Goal: Ask a question

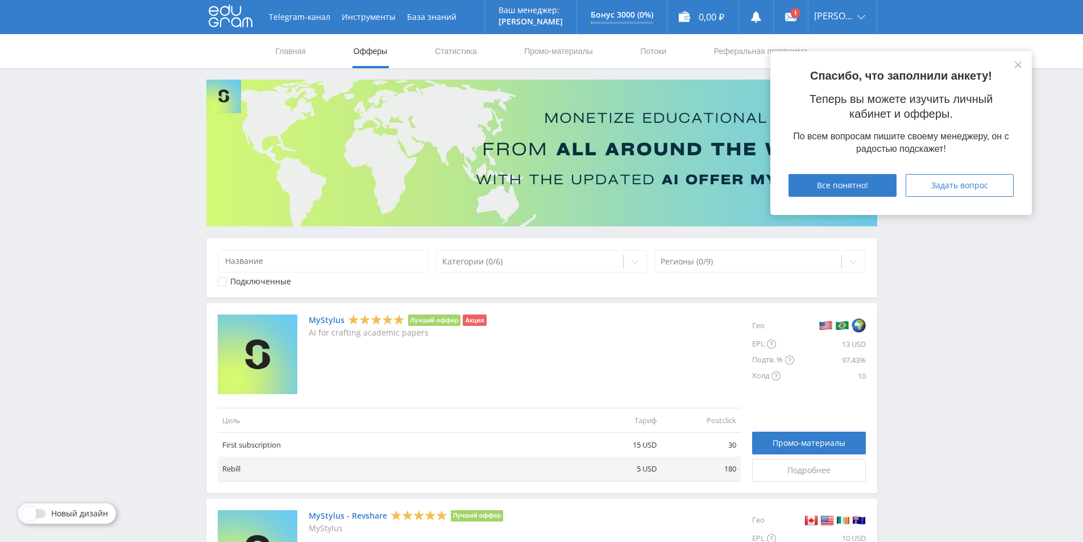
scroll to position [284, 0]
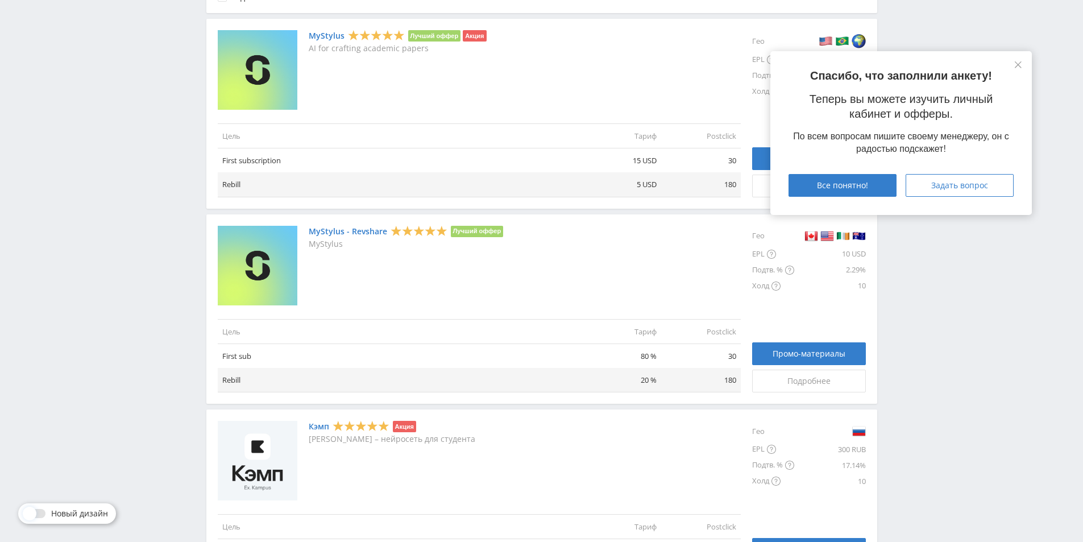
drag, startPoint x: 989, startPoint y: 374, endPoint x: 971, endPoint y: 366, distance: 20.4
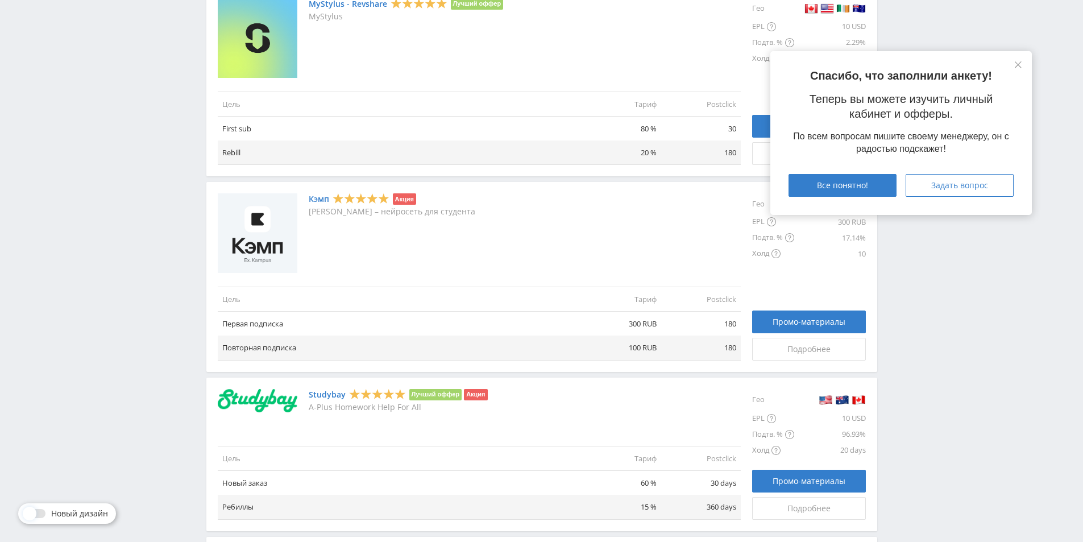
scroll to position [455, 0]
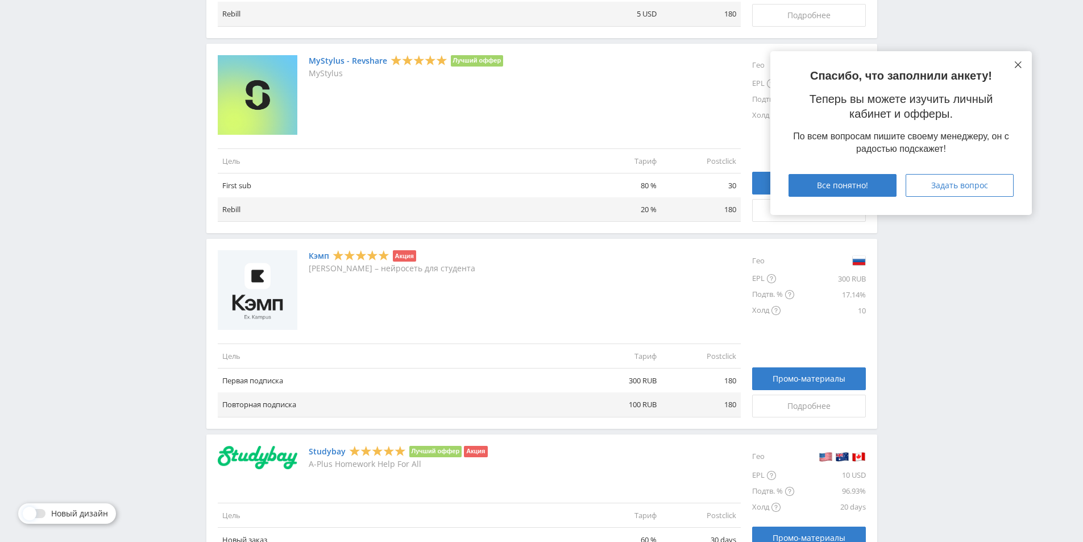
click at [1020, 65] on icon at bounding box center [1017, 64] width 7 height 7
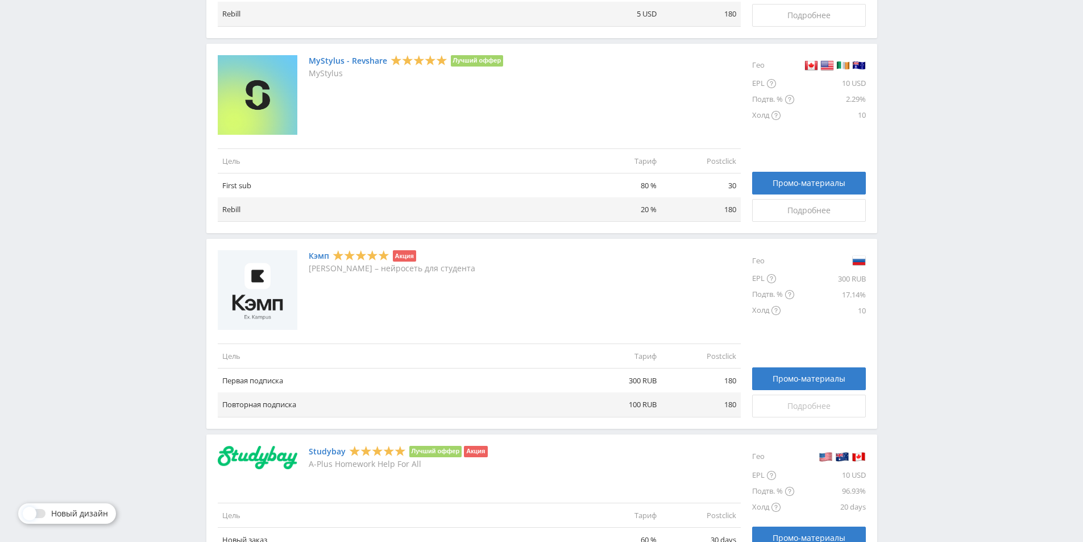
click at [810, 408] on span "Подробнее" at bounding box center [808, 405] width 43 height 9
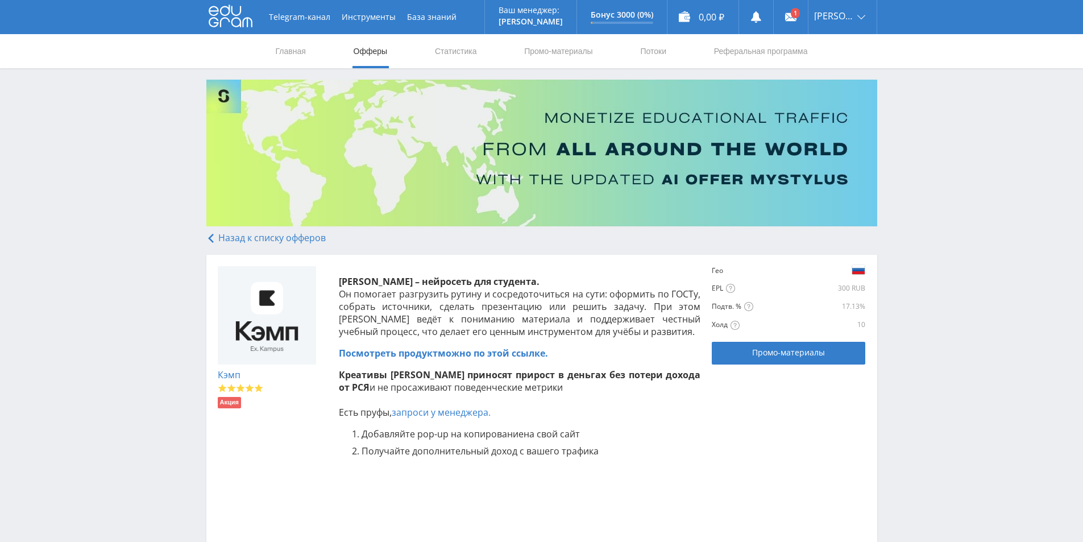
click at [1030, 240] on div "Telegram-канал Инструменты База знаний Ваш менеджер: [PERSON_NAME] Online @edug…" at bounding box center [541, 350] width 1083 height 700
click at [801, 24] on link at bounding box center [791, 17] width 34 height 34
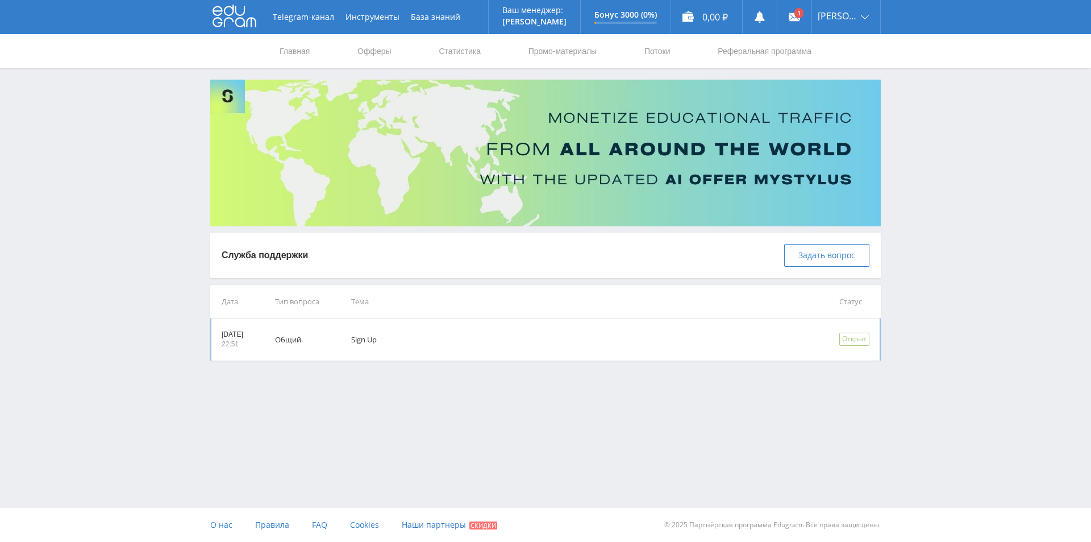
click at [603, 347] on td "Sign Up" at bounding box center [579, 339] width 488 height 42
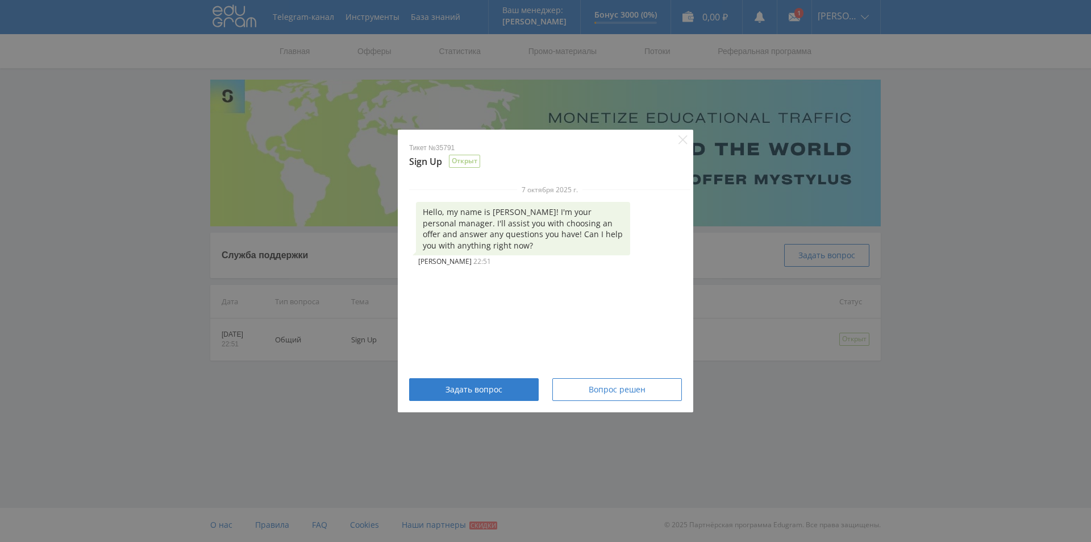
click at [673, 139] on div "Тикет №35791 Sign Up Открыт" at bounding box center [546, 149] width 296 height 39
click at [676, 138] on div "Тикет №35791 Sign Up Открыт" at bounding box center [546, 149] width 296 height 39
click at [660, 137] on div "Тикет №35791 Sign Up Открыт" at bounding box center [546, 149] width 296 height 39
click at [677, 140] on div "Тикет №35791 Sign Up Открыт" at bounding box center [546, 149] width 296 height 39
click at [694, 147] on div "Тикет №35791 Sign Up Открыт 7 октября 2025 г. Hello, my name is Alex! I'm your …" at bounding box center [545, 271] width 1091 height 542
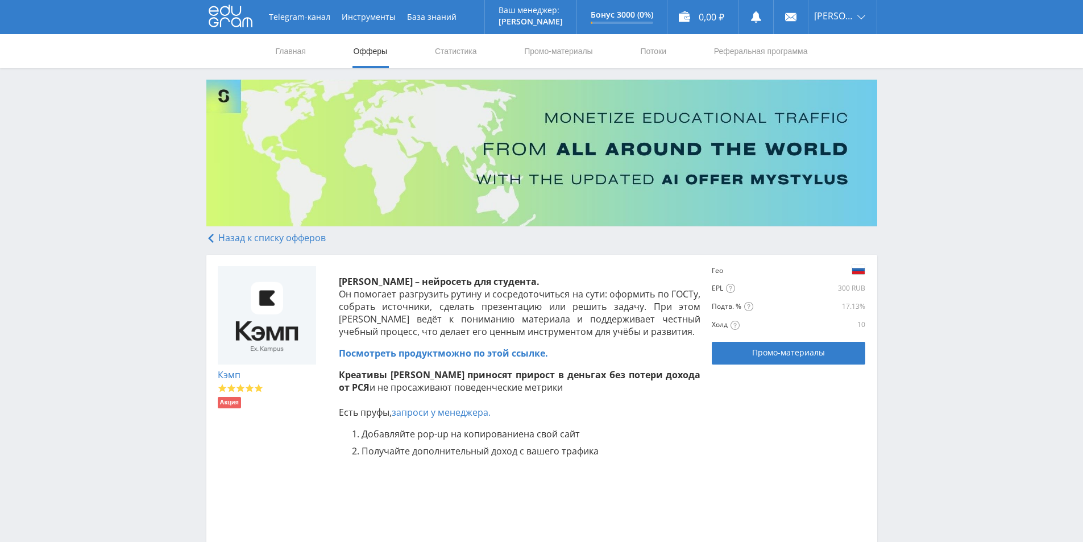
scroll to position [159, 0]
